Goal: Complete application form

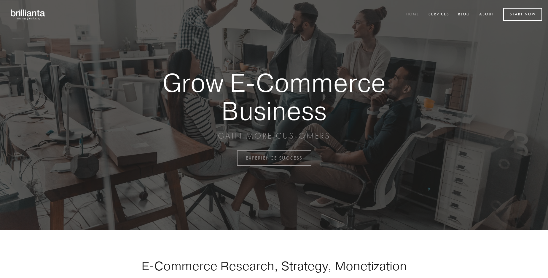
scroll to position [1554, 0]
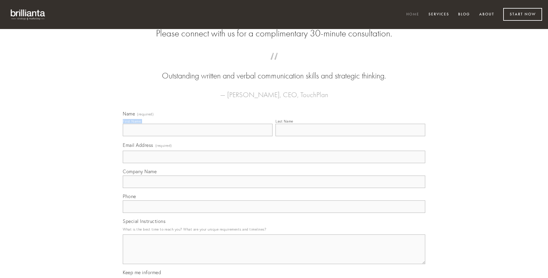
type input "[PERSON_NAME]"
click at [350, 136] on input "Last Name" at bounding box center [350, 130] width 150 height 12
type input "[PERSON_NAME]"
click at [274, 163] on input "Email Address (required)" at bounding box center [274, 157] width 302 height 12
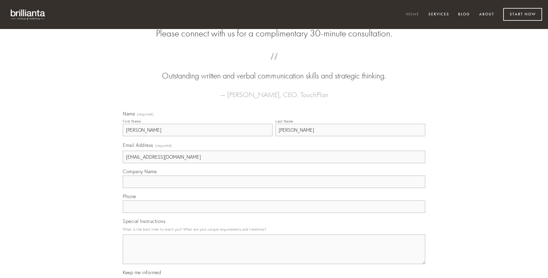
type input "[EMAIL_ADDRESS][DOMAIN_NAME]"
click at [274, 188] on input "Company Name" at bounding box center [274, 182] width 302 height 12
type input "compono"
click at [274, 213] on input "text" at bounding box center [274, 207] width 302 height 12
click at [274, 255] on textarea "Special Instructions" at bounding box center [274, 250] width 302 height 30
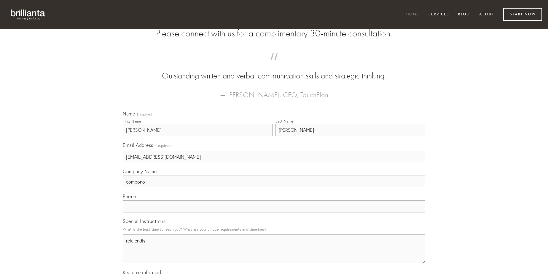
type textarea "reiciendis"
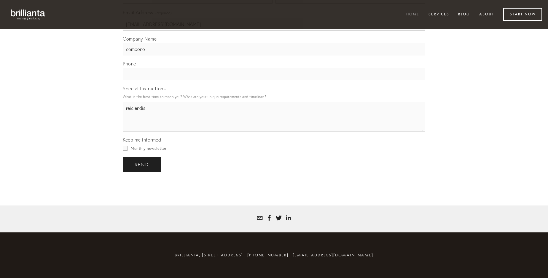
click at [142, 164] on span "send" at bounding box center [142, 164] width 15 height 5
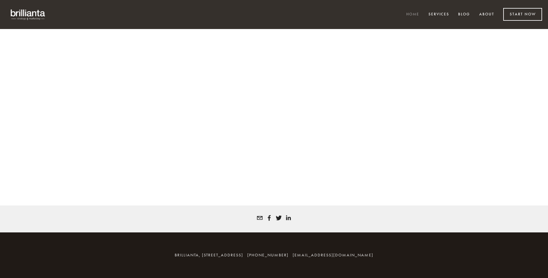
scroll to position [1546, 0]
